Goal: Check status: Check status

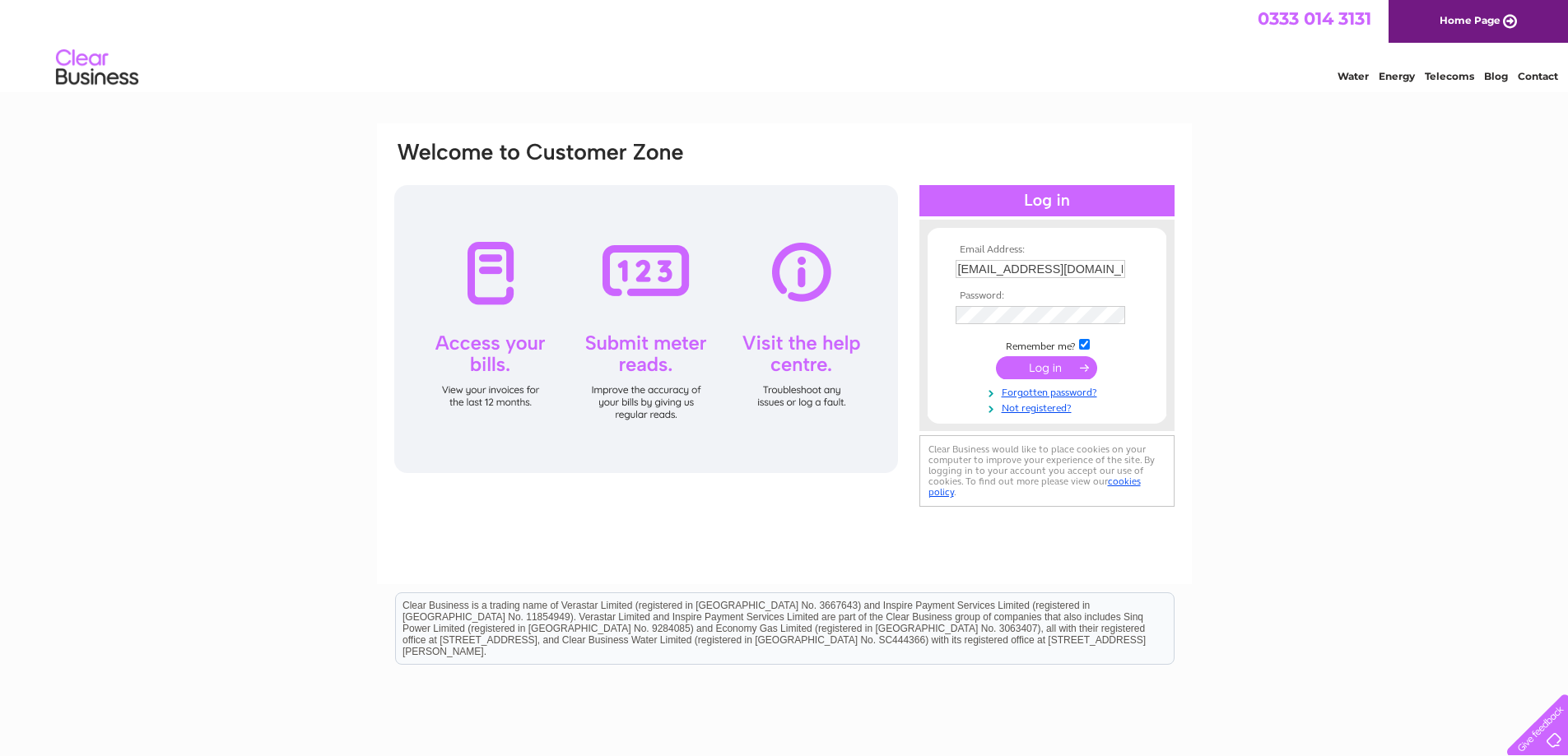
click at [1054, 372] on input "submit" at bounding box center [1046, 368] width 101 height 23
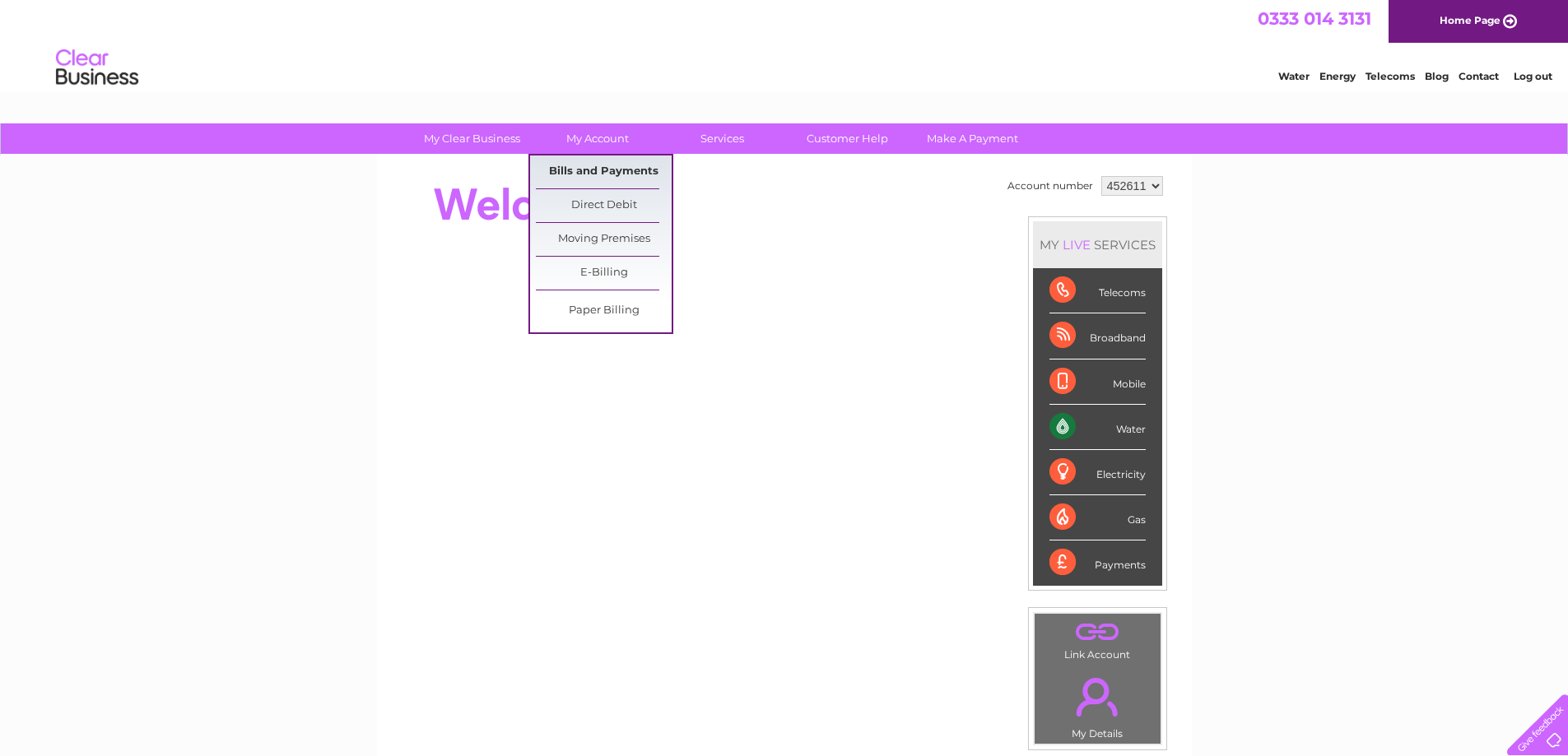
click at [611, 172] on link "Bills and Payments" at bounding box center [604, 172] width 136 height 33
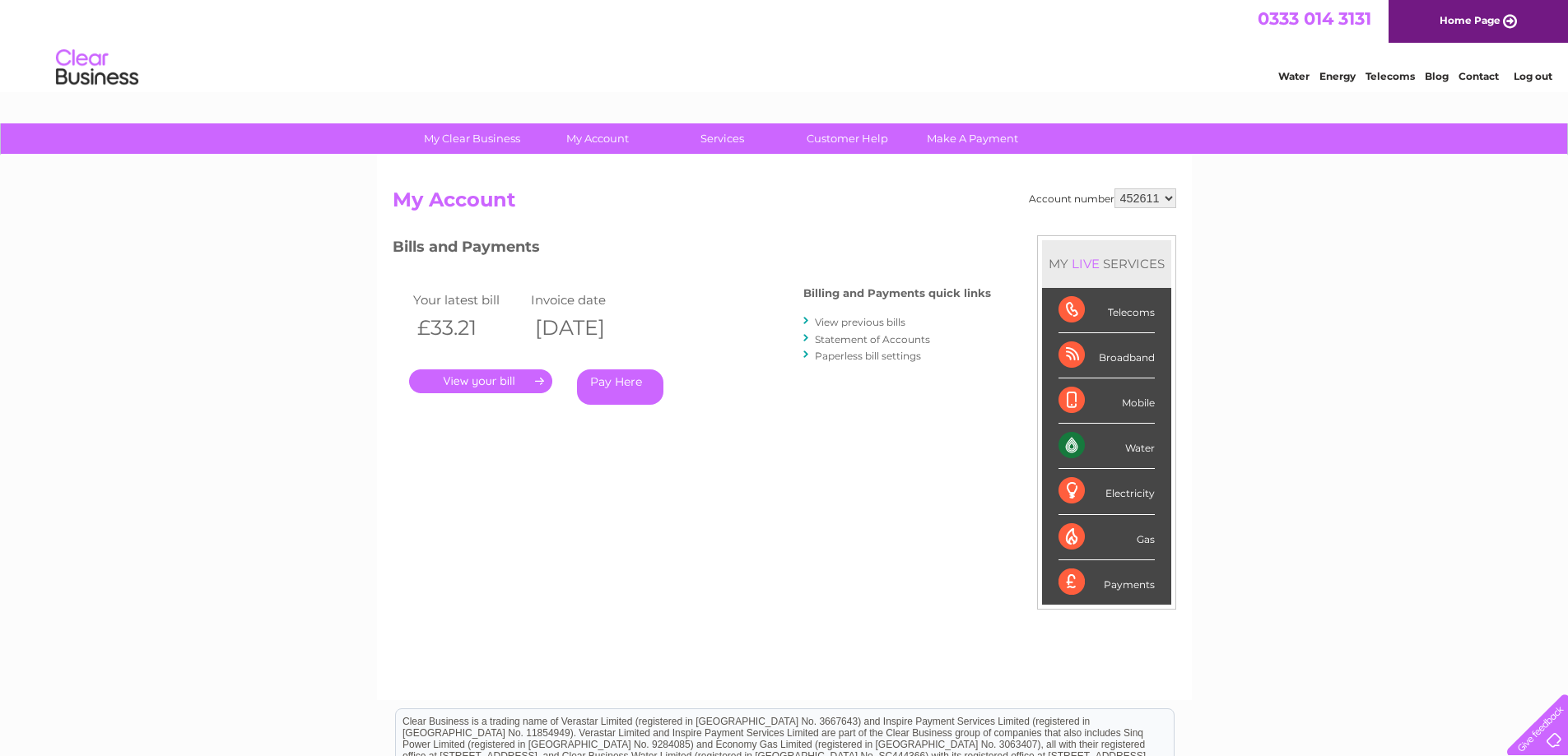
click at [488, 381] on link "." at bounding box center [480, 381] width 143 height 24
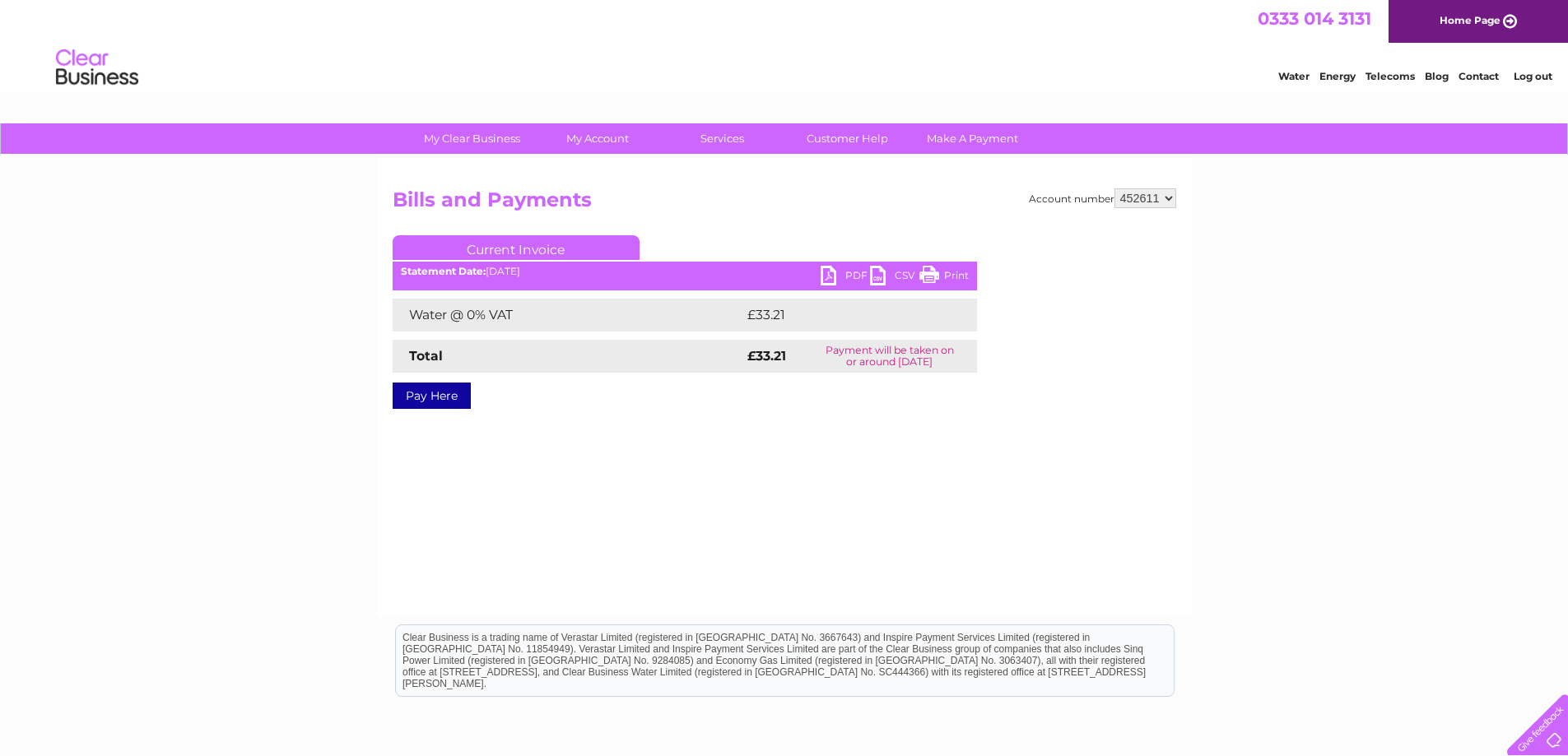
click at [826, 276] on link "PDF" at bounding box center [845, 278] width 49 height 24
